Goal: Transaction & Acquisition: Purchase product/service

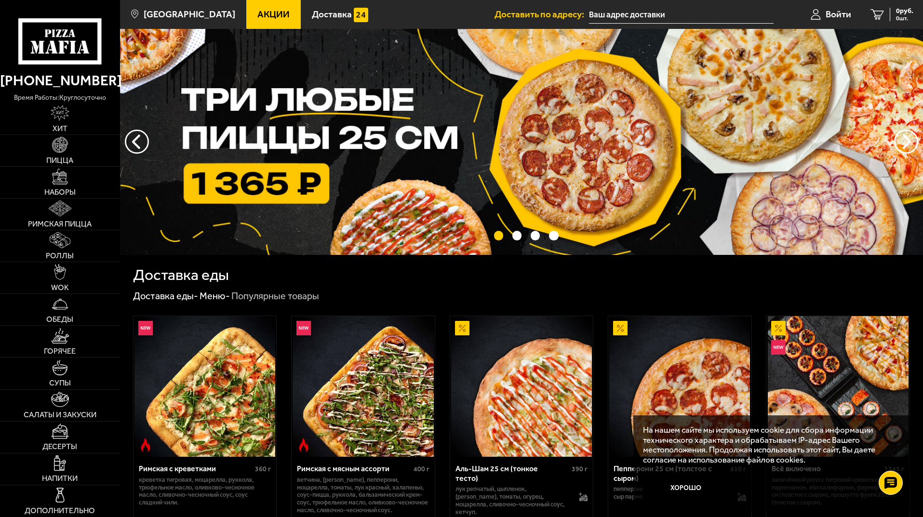
click at [257, 3] on link "Акции" at bounding box center [273, 14] width 54 height 29
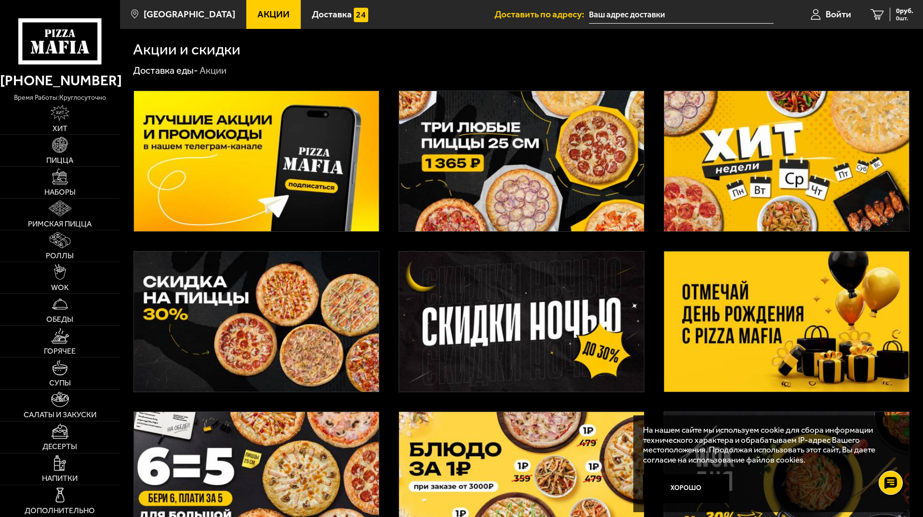
click at [295, 276] on img at bounding box center [256, 322] width 245 height 140
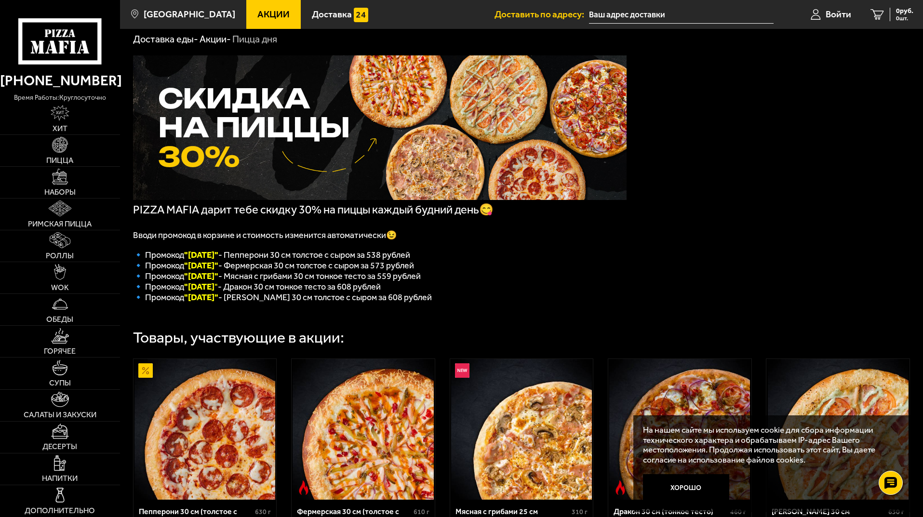
scroll to position [48, 0]
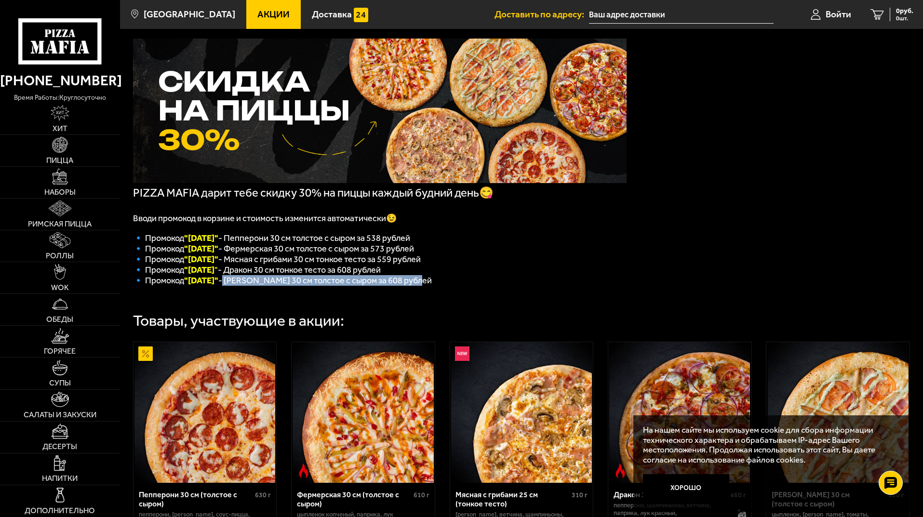
drag, startPoint x: 276, startPoint y: 288, endPoint x: 516, endPoint y: 287, distance: 240.1
click at [515, 286] on p "🔹 Промокод "[DATE]" - [PERSON_NAME] 30 см толстое с сыром за 608 рублей" at bounding box center [380, 280] width 494 height 11
click at [516, 286] on p "🔹 Промокод "[DATE]" - [PERSON_NAME] 30 см толстое с сыром за 608 рублей" at bounding box center [380, 280] width 494 height 11
click at [411, 309] on div "Товары, участвующие в акции:" at bounding box center [521, 314] width 777 height 28
